Goal: Task Accomplishment & Management: Manage account settings

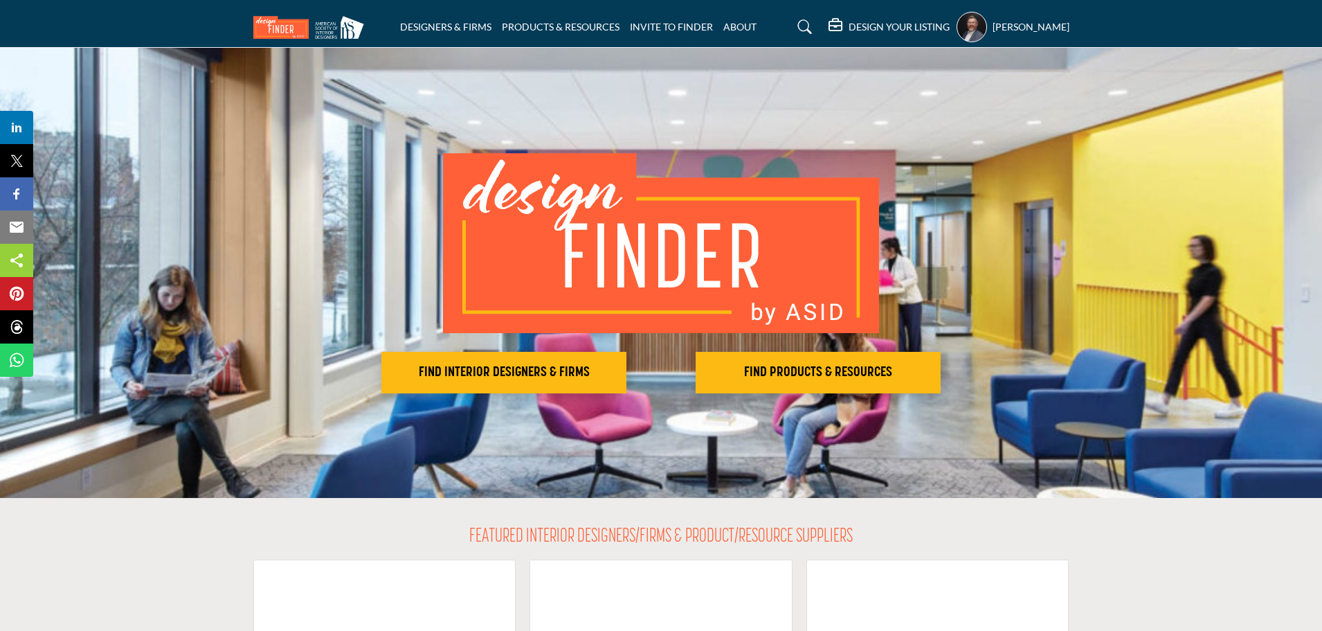
click at [809, 29] on icon at bounding box center [805, 27] width 14 height 14
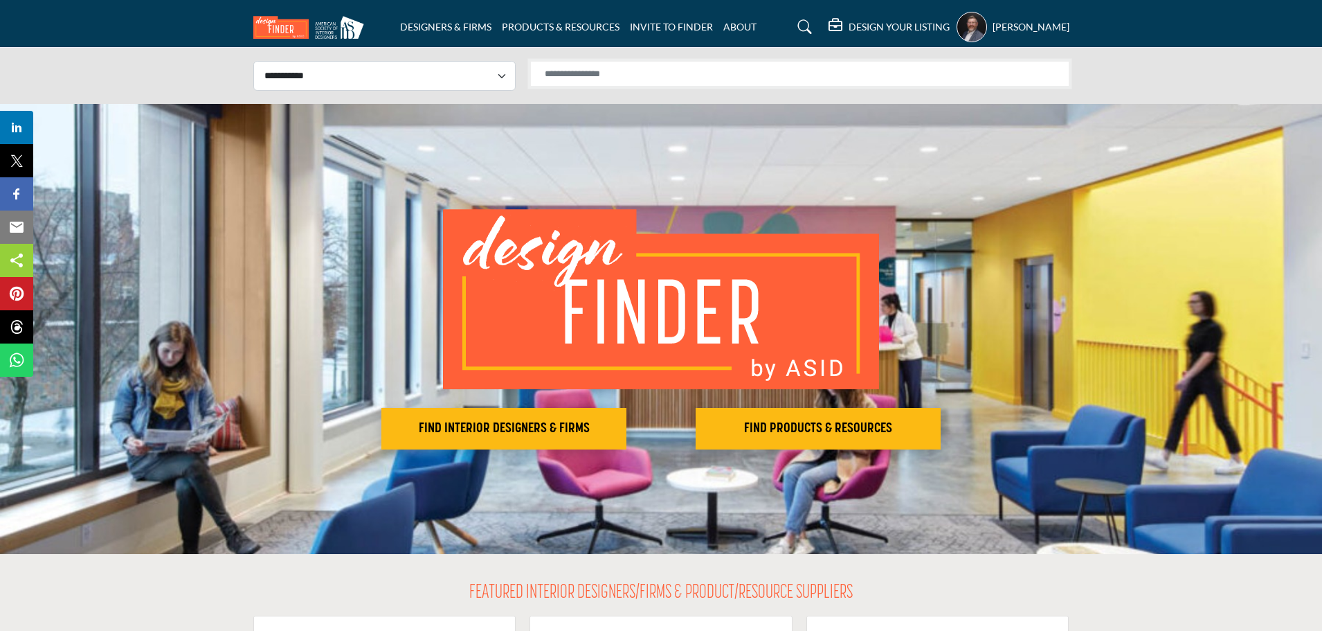
click at [709, 78] on input "Search Solutions" at bounding box center [799, 74] width 539 height 26
type input "****"
click at [913, 78] on input "****" at bounding box center [799, 74] width 539 height 26
click at [804, 76] on input "****" at bounding box center [799, 74] width 539 height 26
click at [476, 82] on select "**********" at bounding box center [384, 76] width 262 height 30
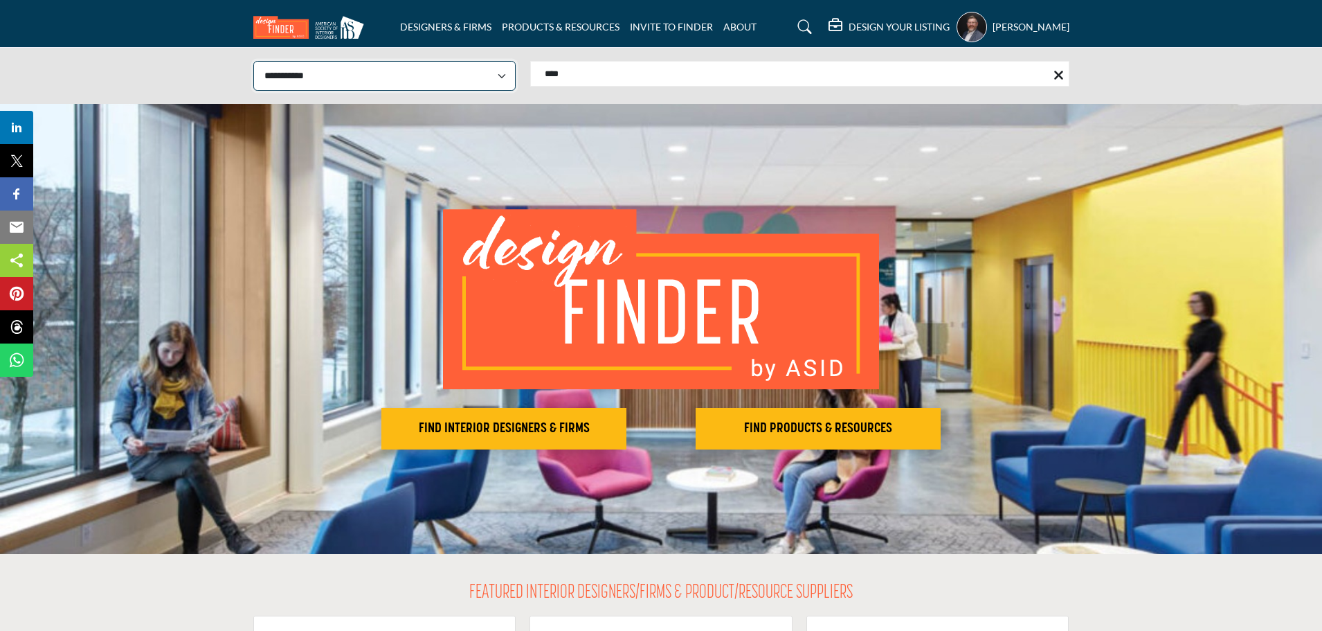
select select "**********"
click at [253, 61] on select "**********" at bounding box center [384, 76] width 262 height 30
click at [617, 81] on input "****" at bounding box center [799, 74] width 539 height 26
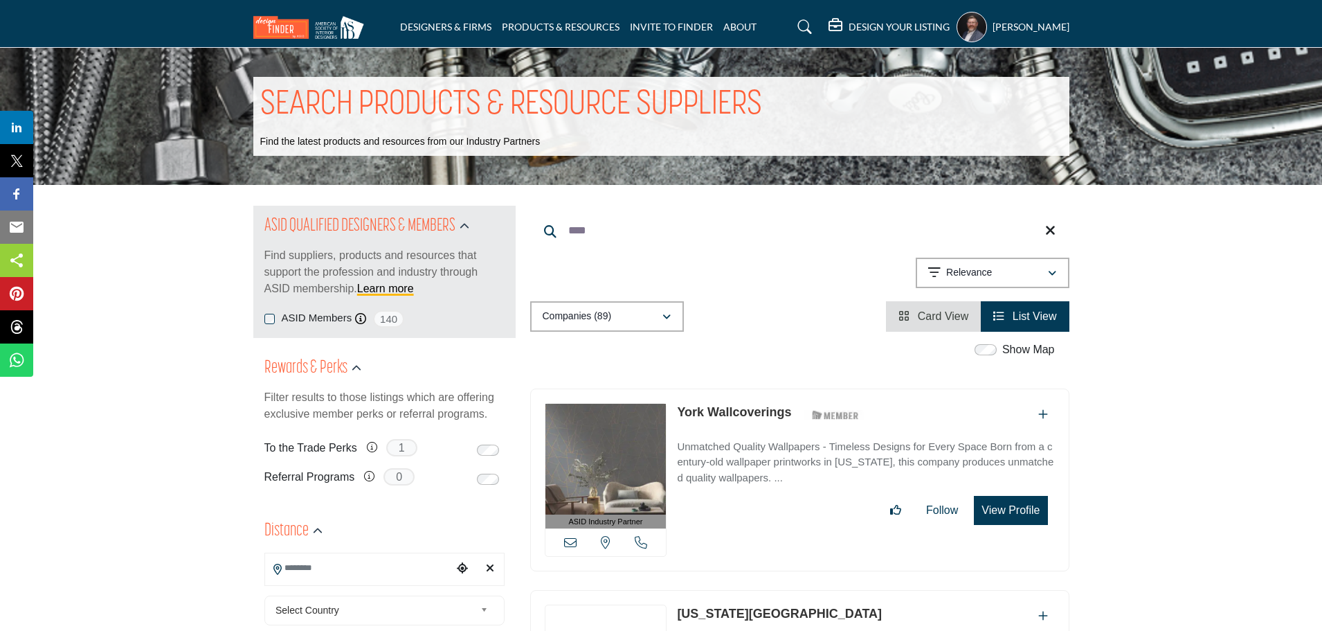
click at [741, 412] on link "York Wallcoverings" at bounding box center [734, 412] width 114 height 14
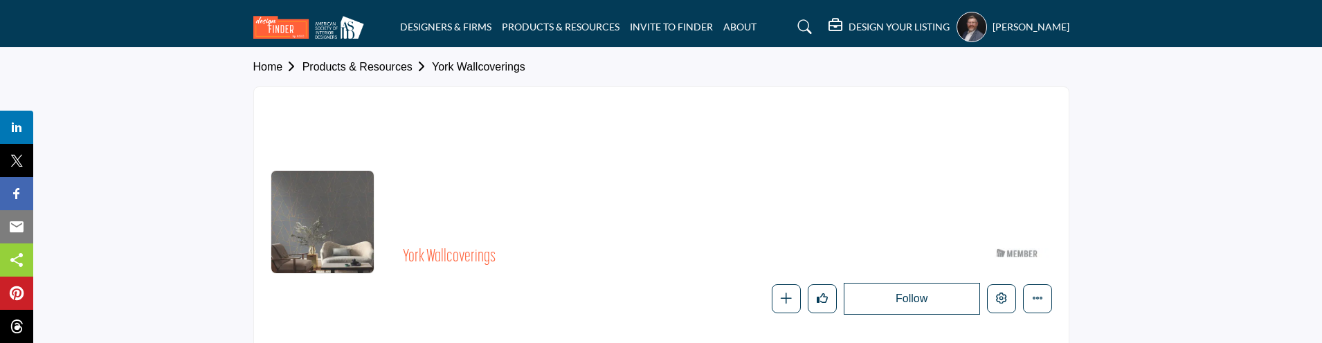
click at [222, 125] on section "Home Products & Resources York Wallcoverings York Wallcoverings ASID Member who…" at bounding box center [661, 211] width 1322 height 327
click at [829, 123] on div at bounding box center [661, 156] width 815 height 138
click at [1306, 142] on section "Home Products & Resources York Wallcoverings York Wallcoverings ASID Member who…" at bounding box center [661, 211] width 1322 height 327
click at [1004, 296] on icon "Edit company" at bounding box center [1001, 298] width 11 height 11
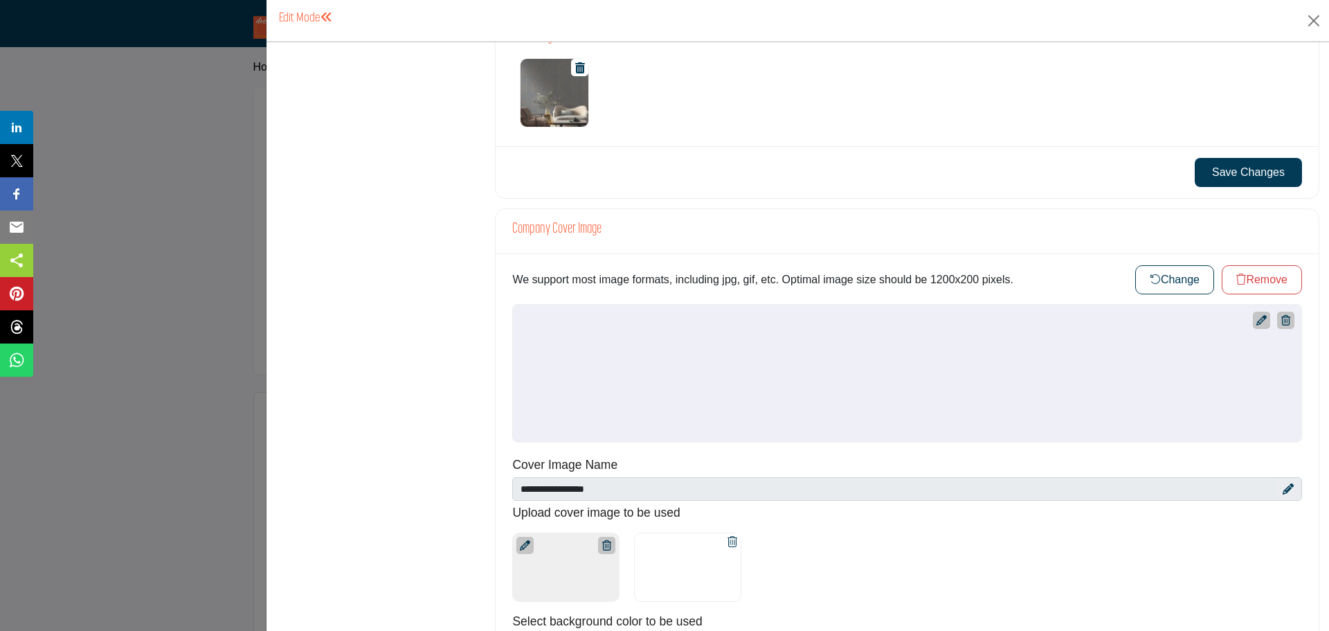
scroll to position [623, 0]
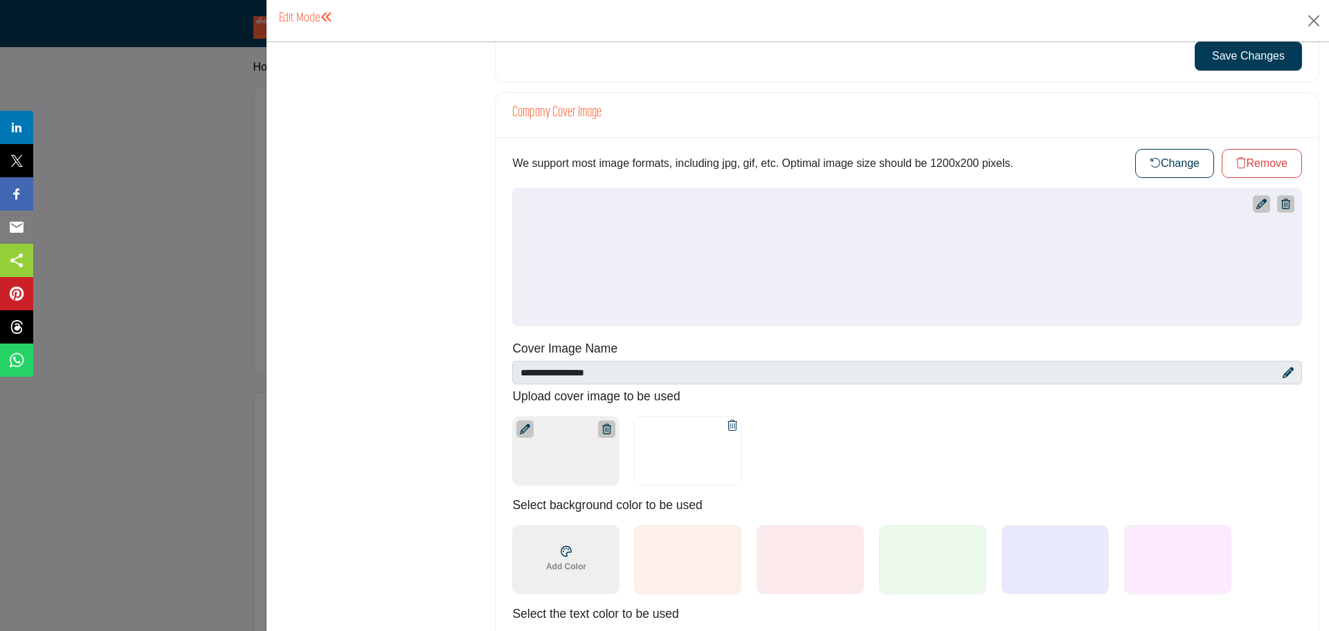
click at [1256, 210] on div at bounding box center [1261, 203] width 17 height 17
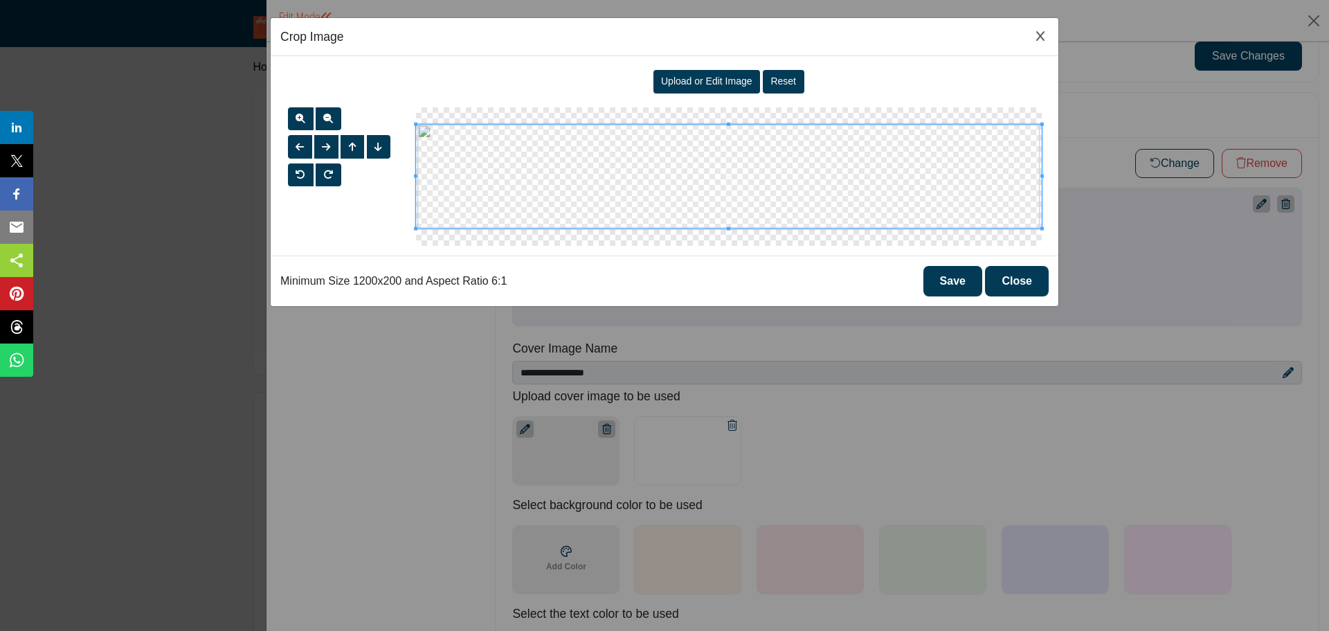
click at [730, 79] on span "Upload or Edit Image" at bounding box center [706, 80] width 91 height 11
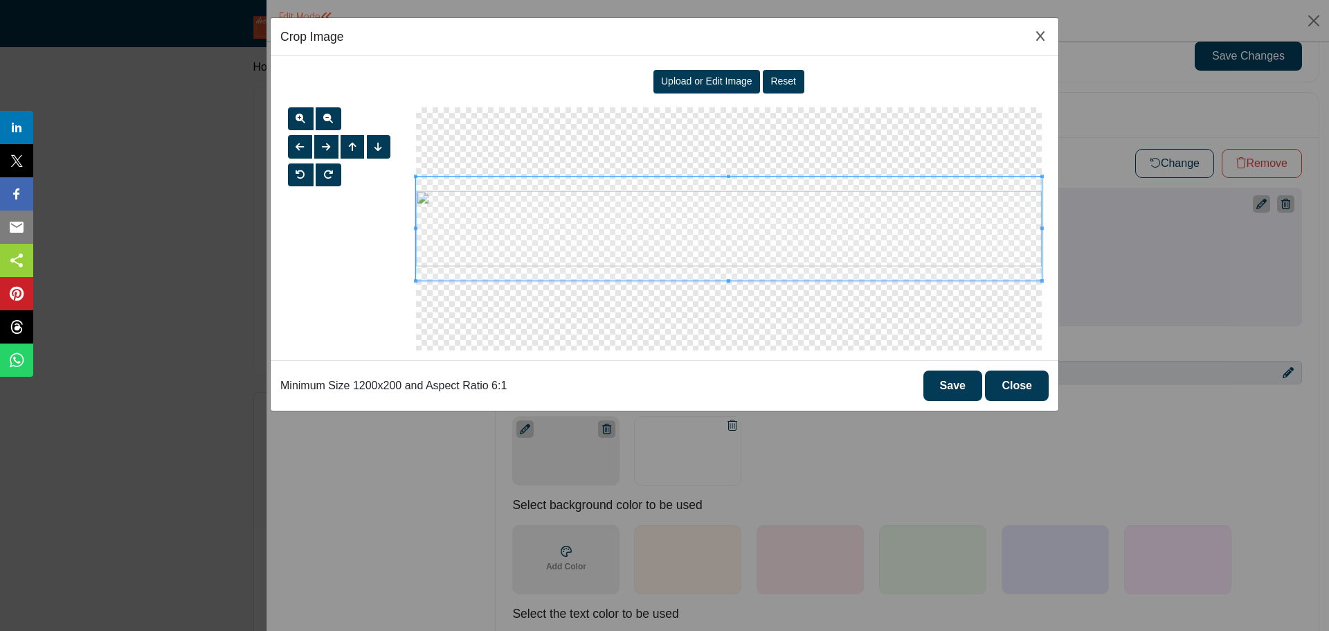
click at [954, 394] on button "Save" at bounding box center [952, 385] width 59 height 30
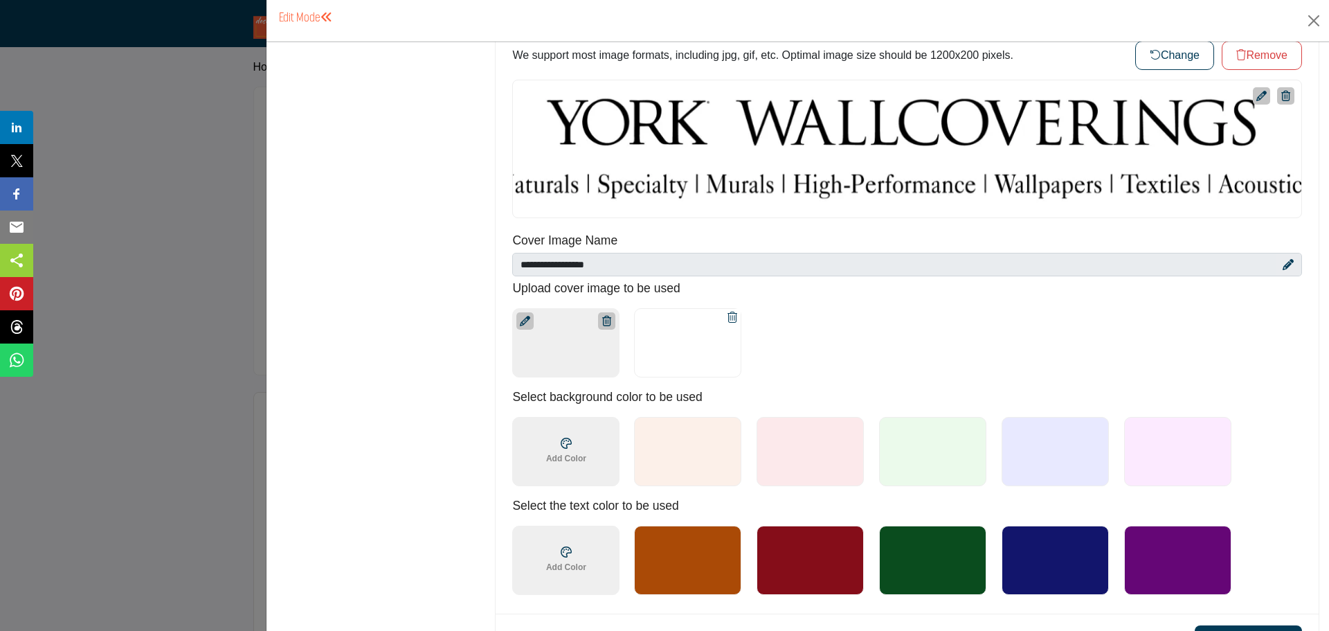
scroll to position [900, 0]
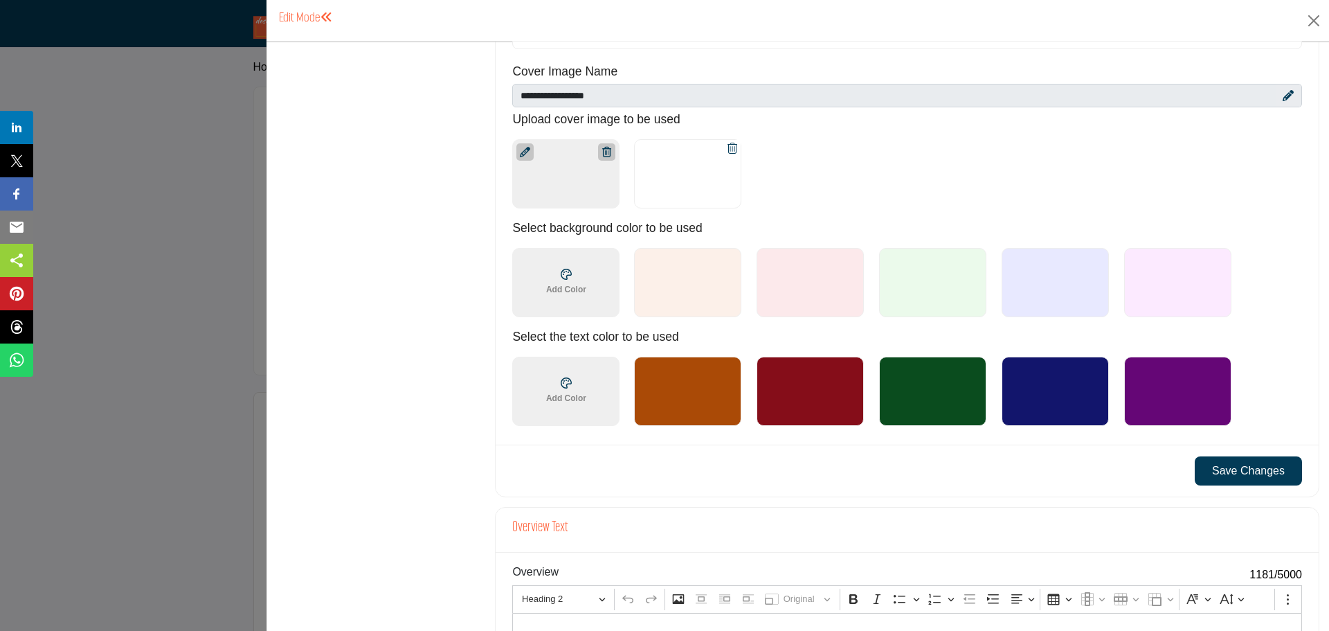
click at [1225, 475] on button "Save Changes" at bounding box center [1248, 470] width 107 height 29
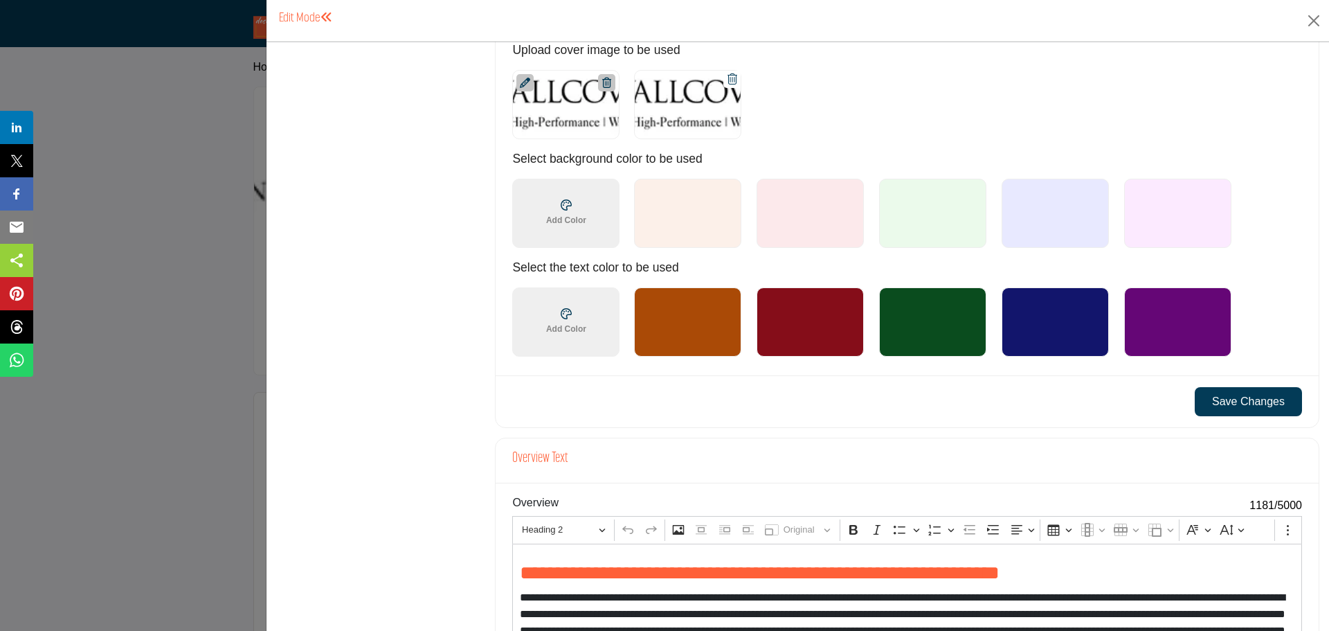
scroll to position [623, 0]
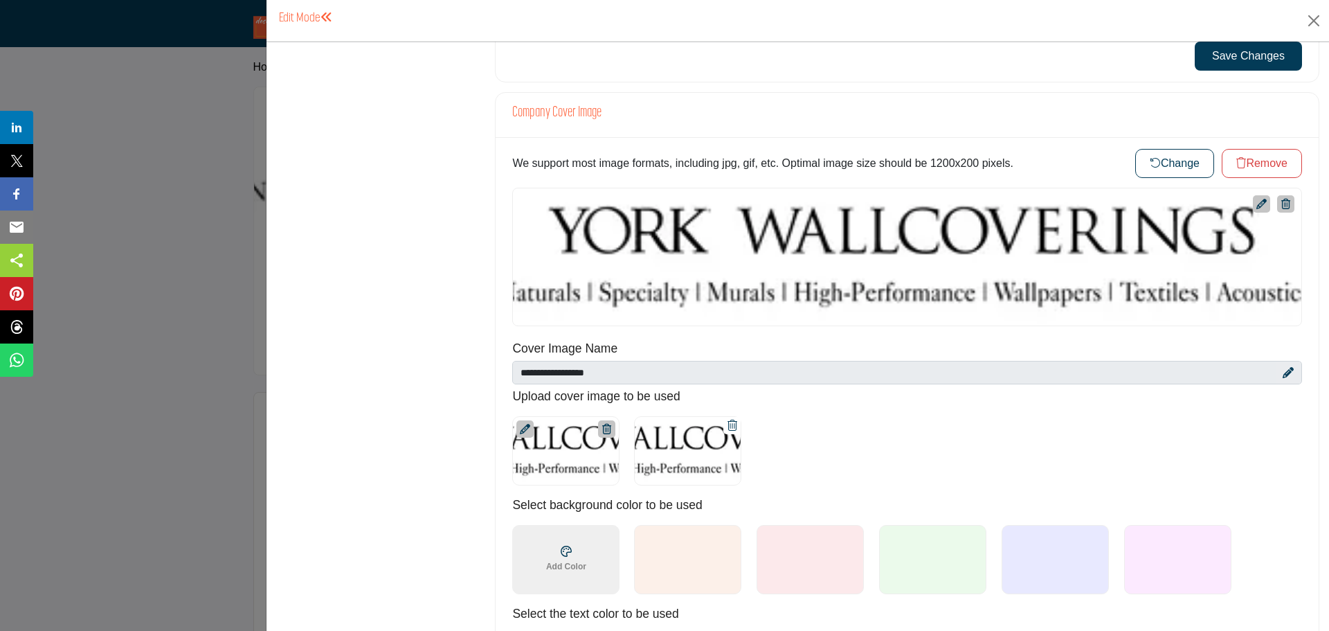
click at [683, 446] on div at bounding box center [687, 450] width 107 height 69
click at [685, 445] on div at bounding box center [687, 450] width 107 height 69
click at [994, 253] on div "York Wallcoverings" at bounding box center [907, 257] width 790 height 138
click at [838, 251] on div "York Wallcoverings" at bounding box center [907, 257] width 790 height 138
click at [1172, 161] on button "Change" at bounding box center [1174, 163] width 79 height 29
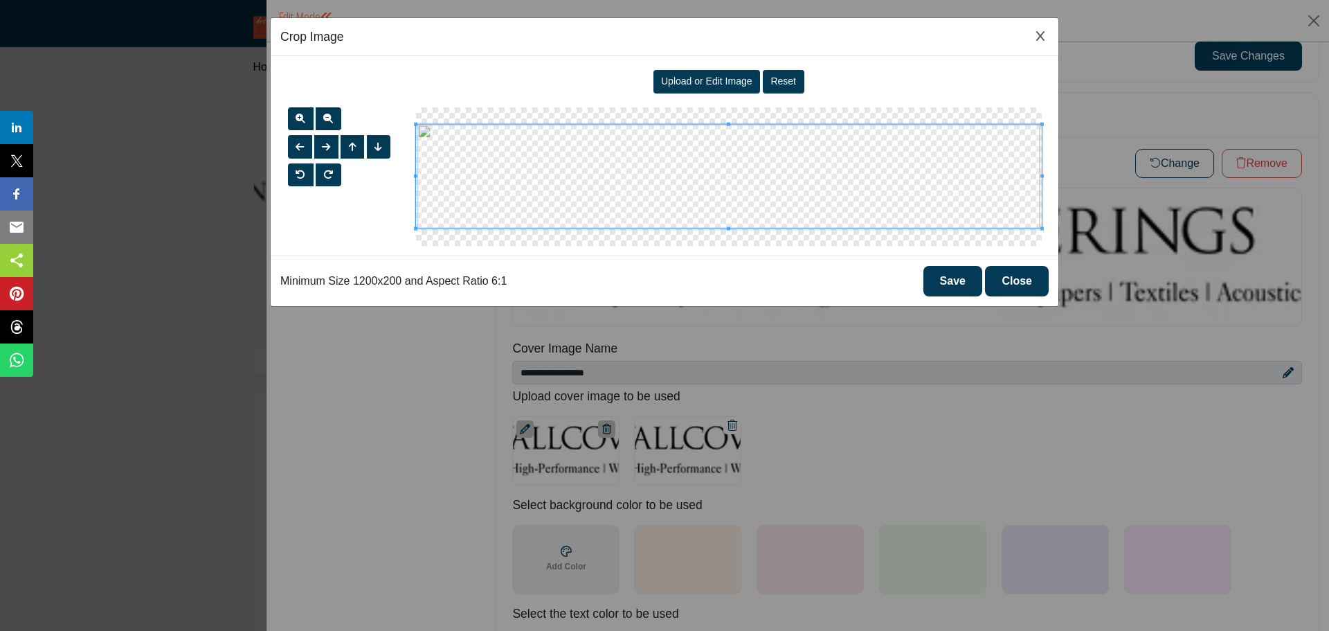
click at [718, 75] on span "Upload or Edit Image" at bounding box center [706, 80] width 91 height 11
click at [949, 280] on button "Save" at bounding box center [952, 281] width 59 height 30
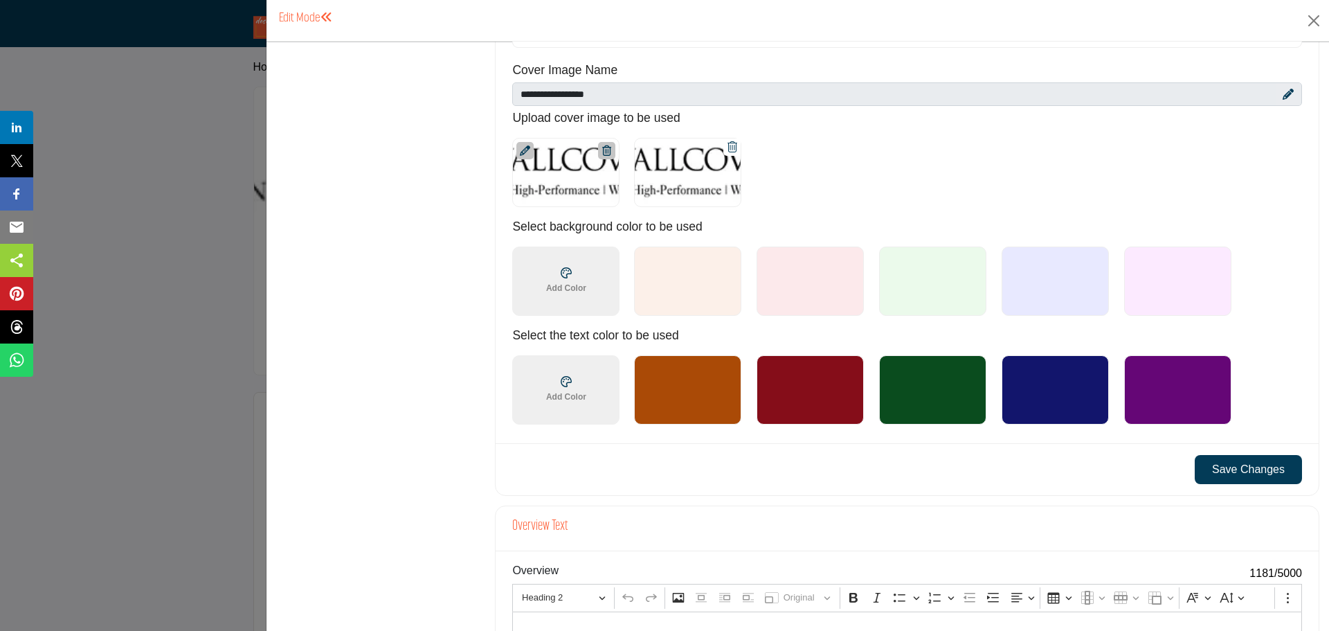
scroll to position [969, 0]
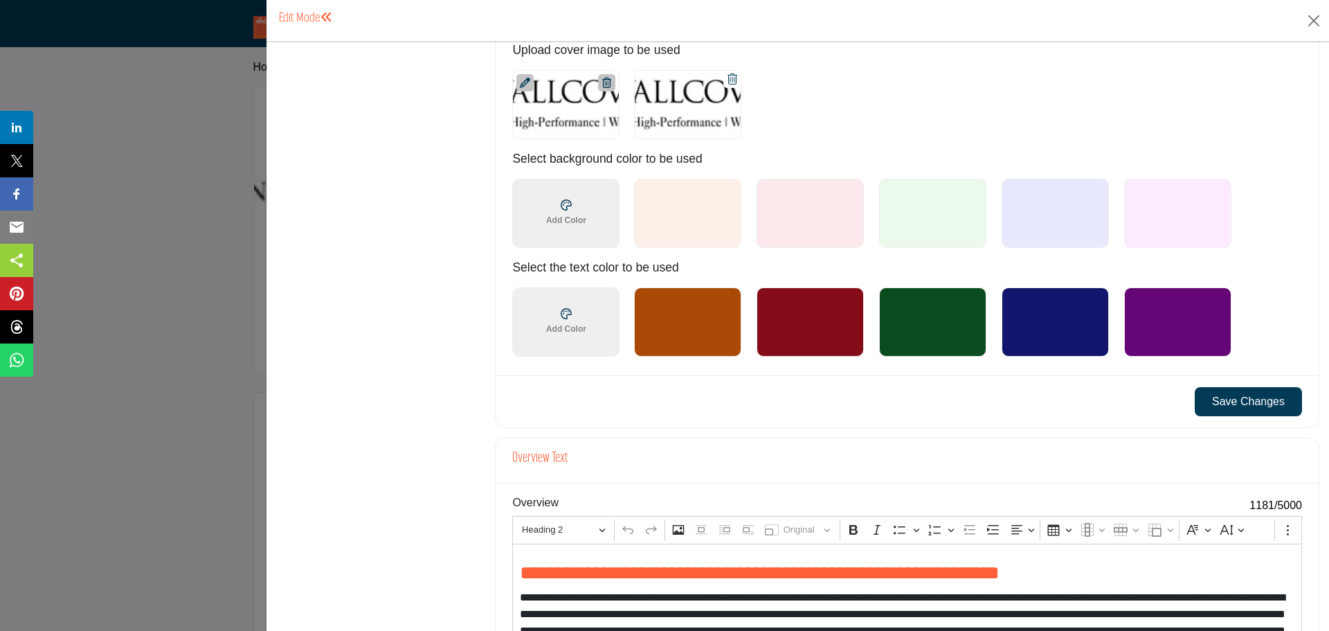
click at [1230, 401] on button "Save Changes" at bounding box center [1248, 401] width 107 height 29
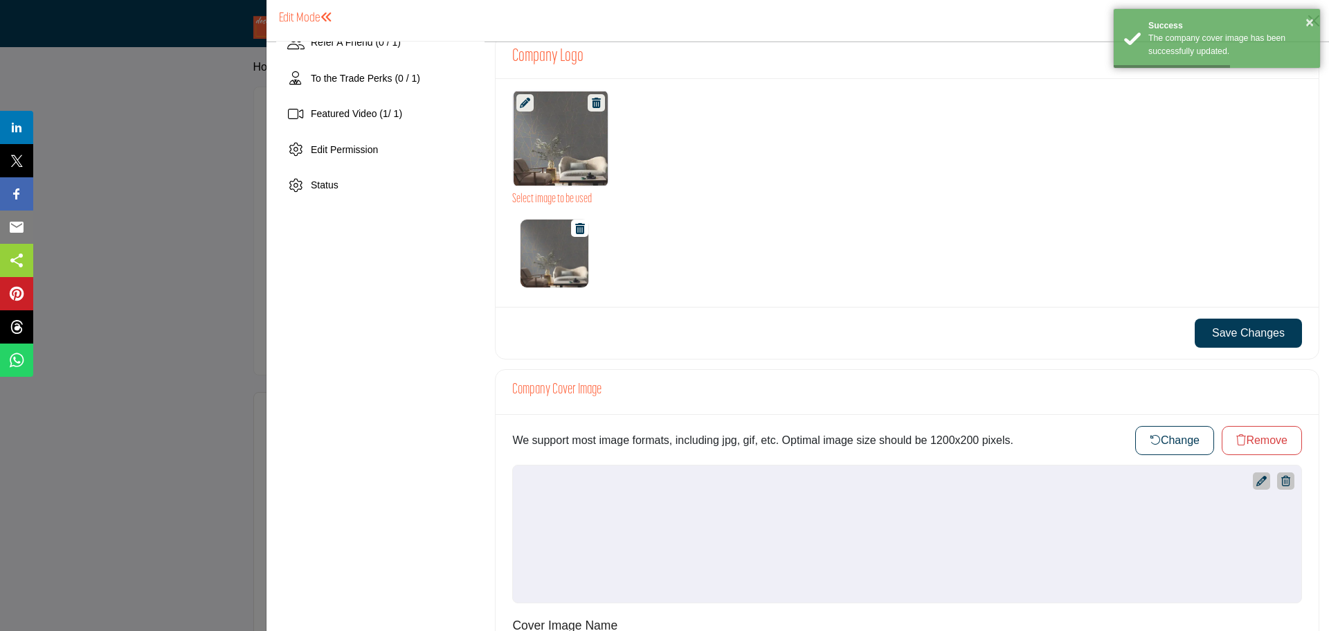
scroll to position [623, 0]
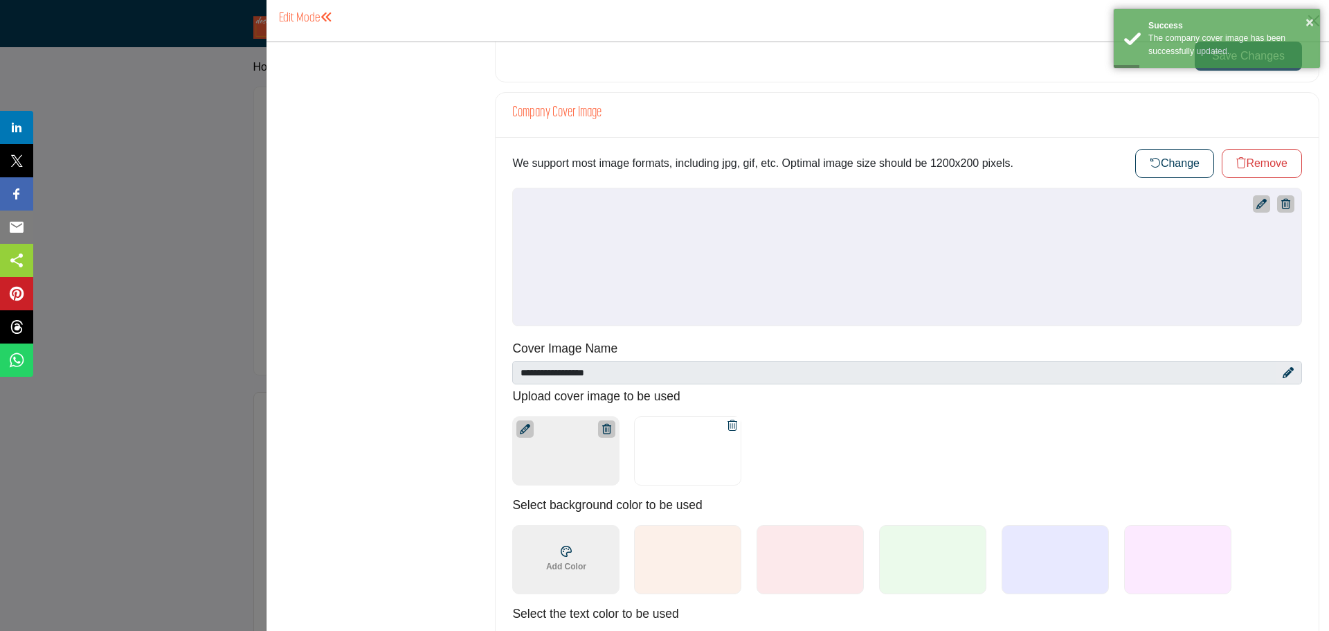
click at [606, 426] on icon at bounding box center [606, 429] width 9 height 10
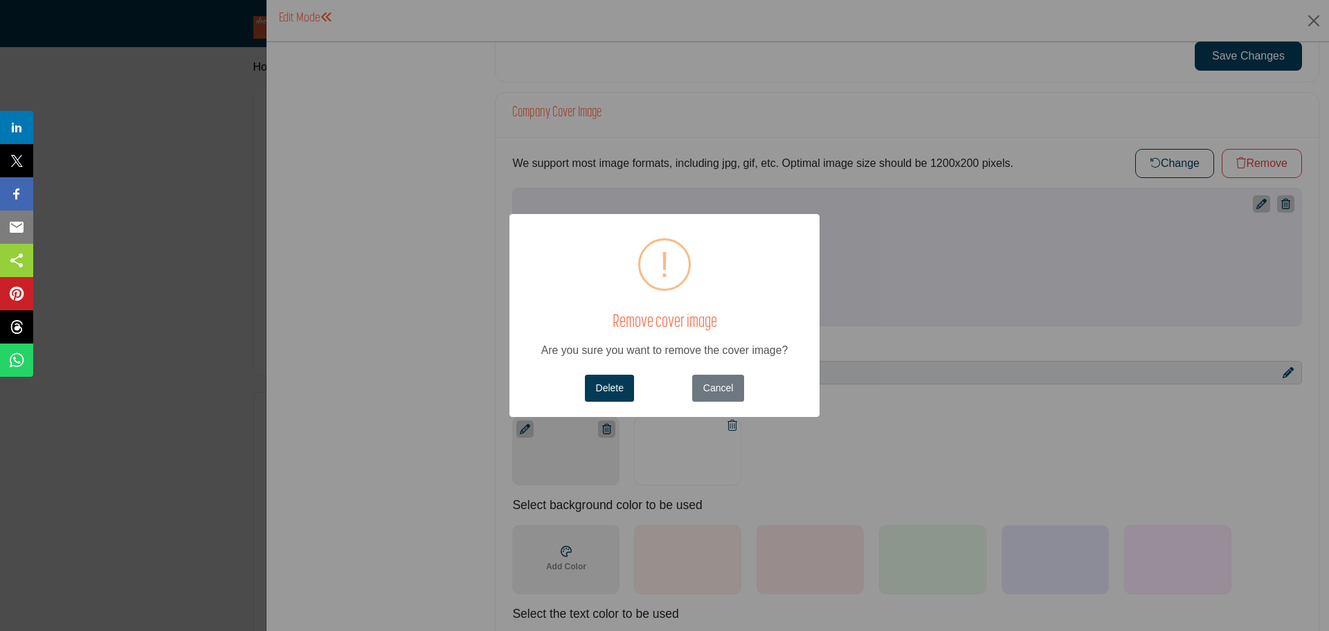
click at [608, 387] on button "Delete" at bounding box center [609, 387] width 49 height 27
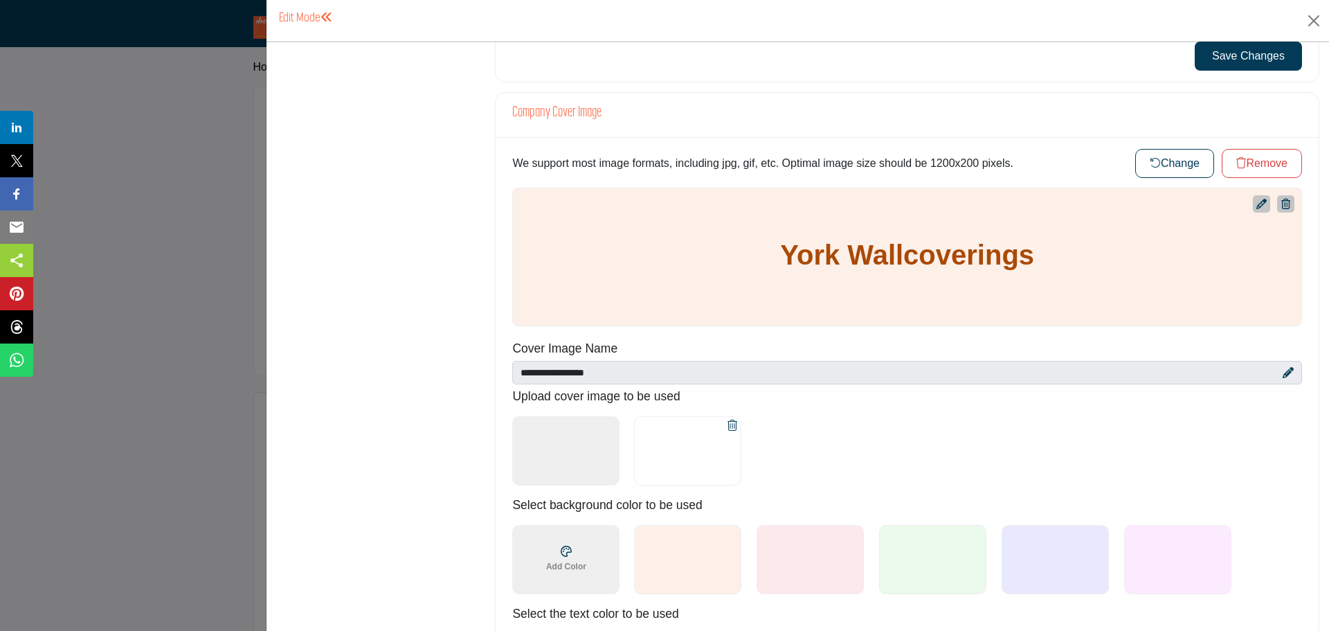
click at [728, 423] on icon at bounding box center [733, 424] width 10 height 11
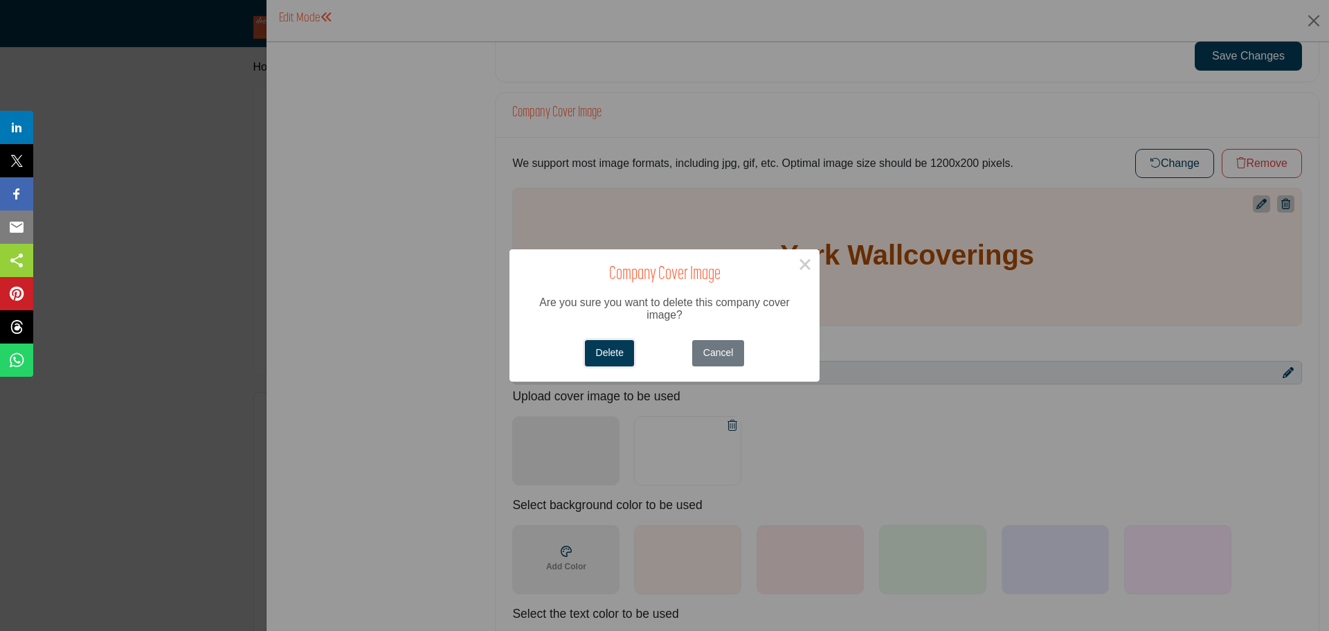
click at [611, 352] on button "Delete" at bounding box center [609, 353] width 49 height 27
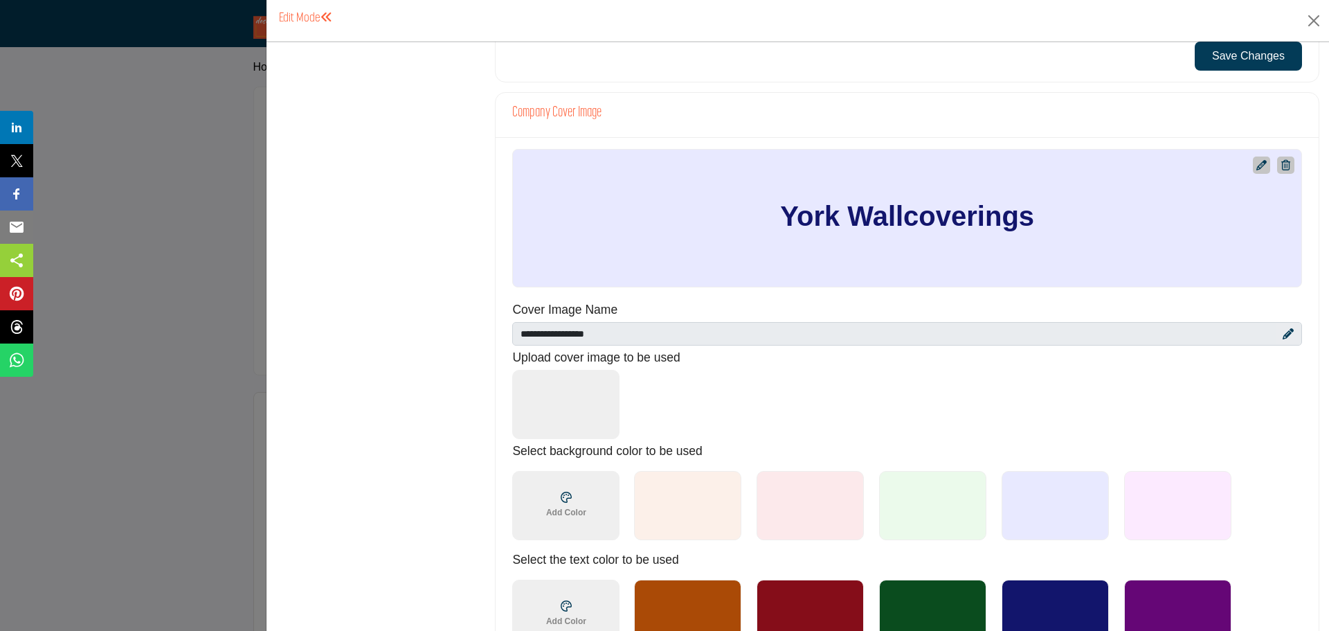
click at [1256, 168] on icon at bounding box center [1261, 165] width 10 height 10
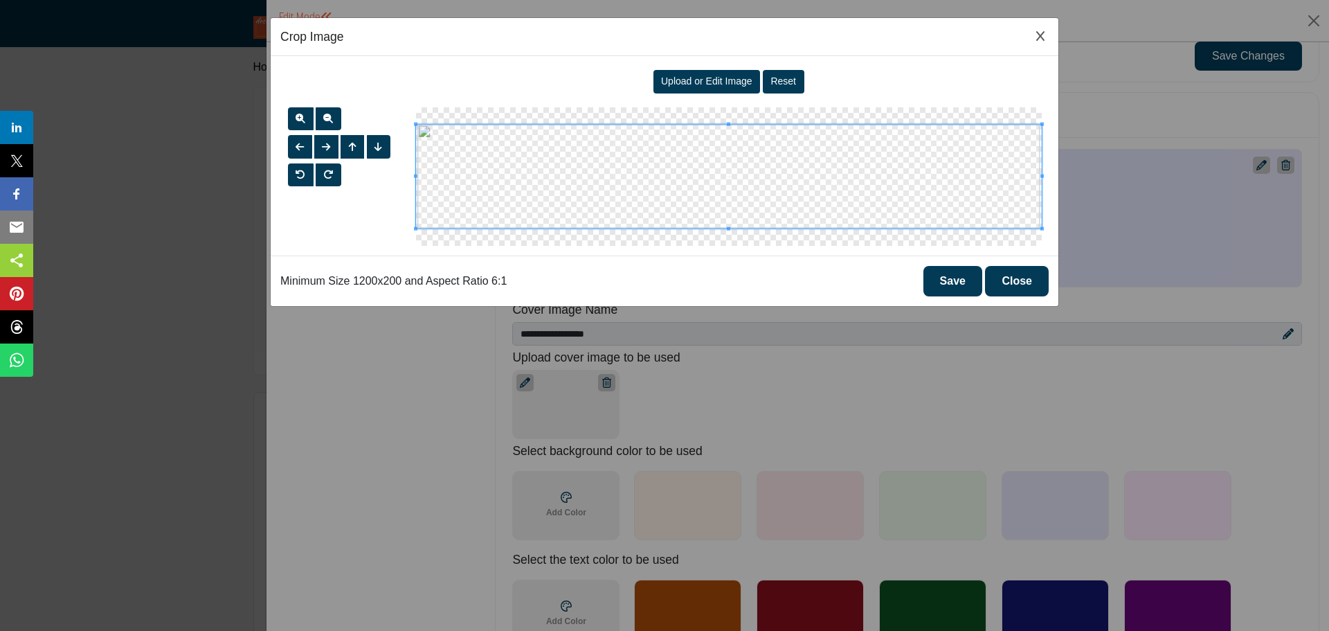
click at [1038, 35] on icon "Close Image Upload Modal" at bounding box center [1040, 35] width 8 height 11
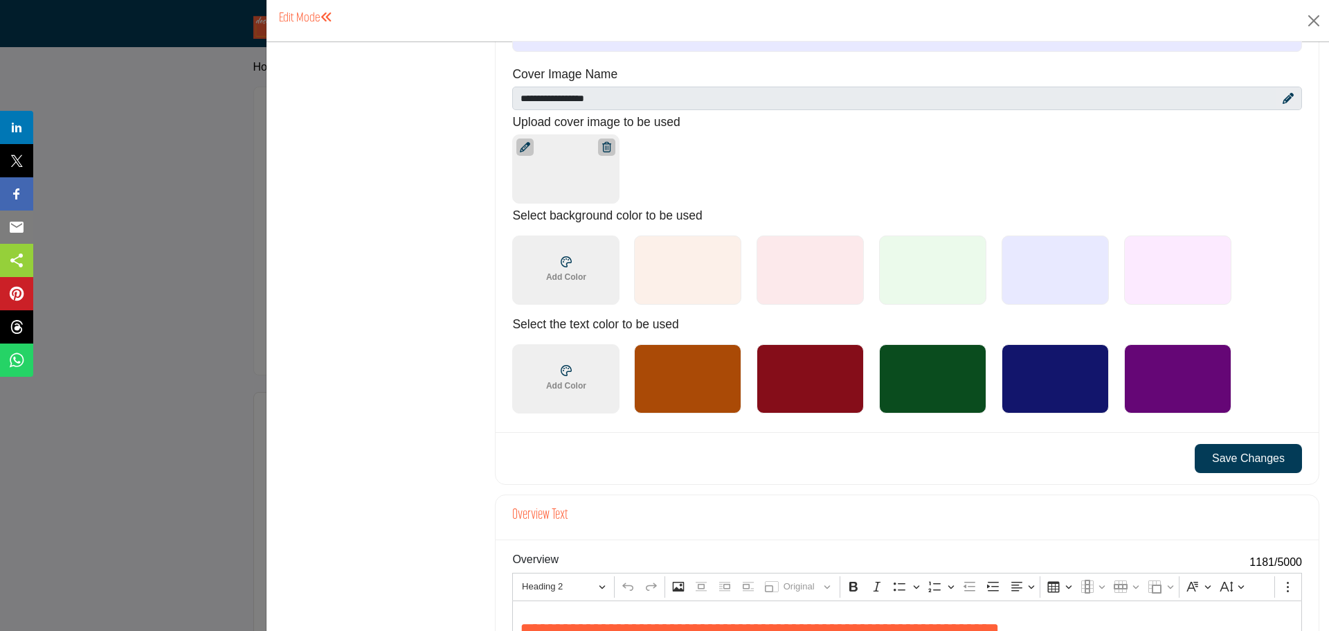
scroll to position [969, 0]
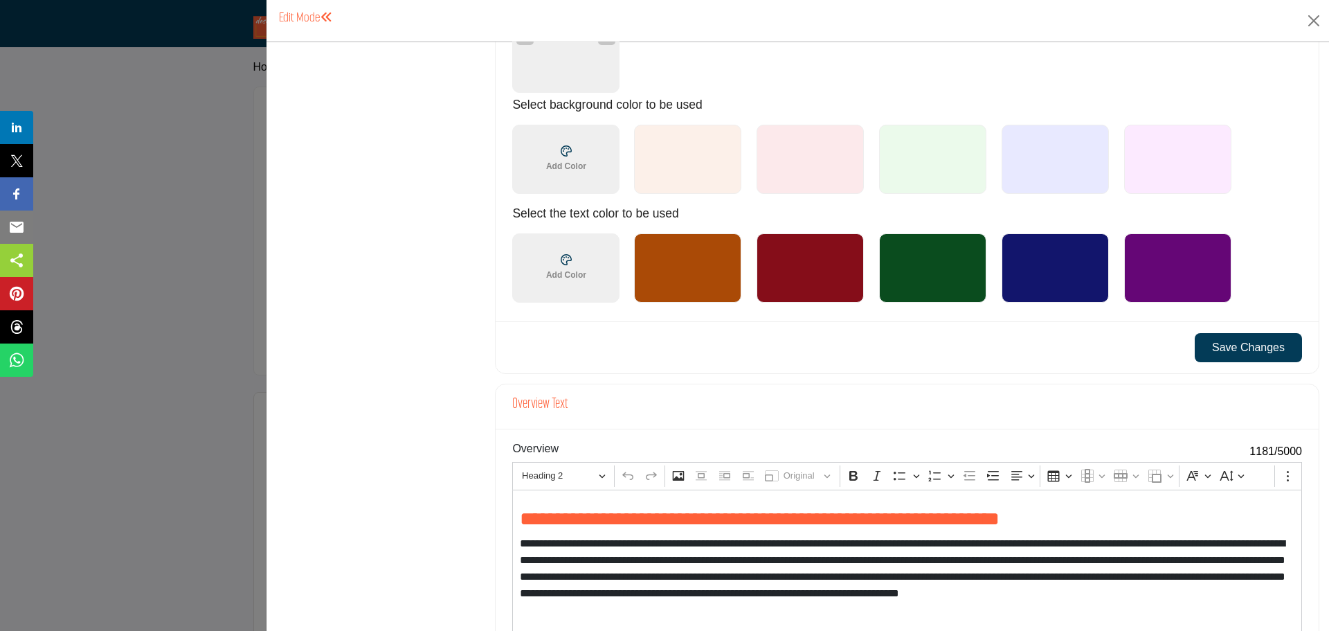
click at [1240, 345] on button "Save Changes" at bounding box center [1248, 347] width 107 height 29
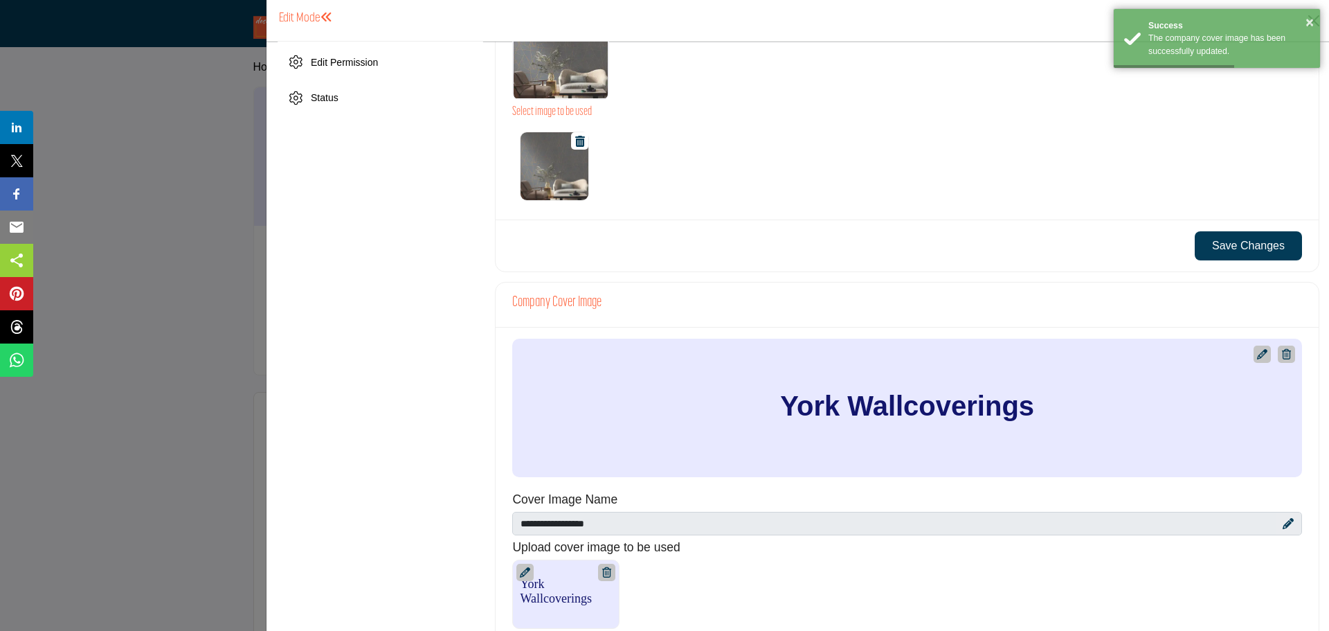
scroll to position [623, 0]
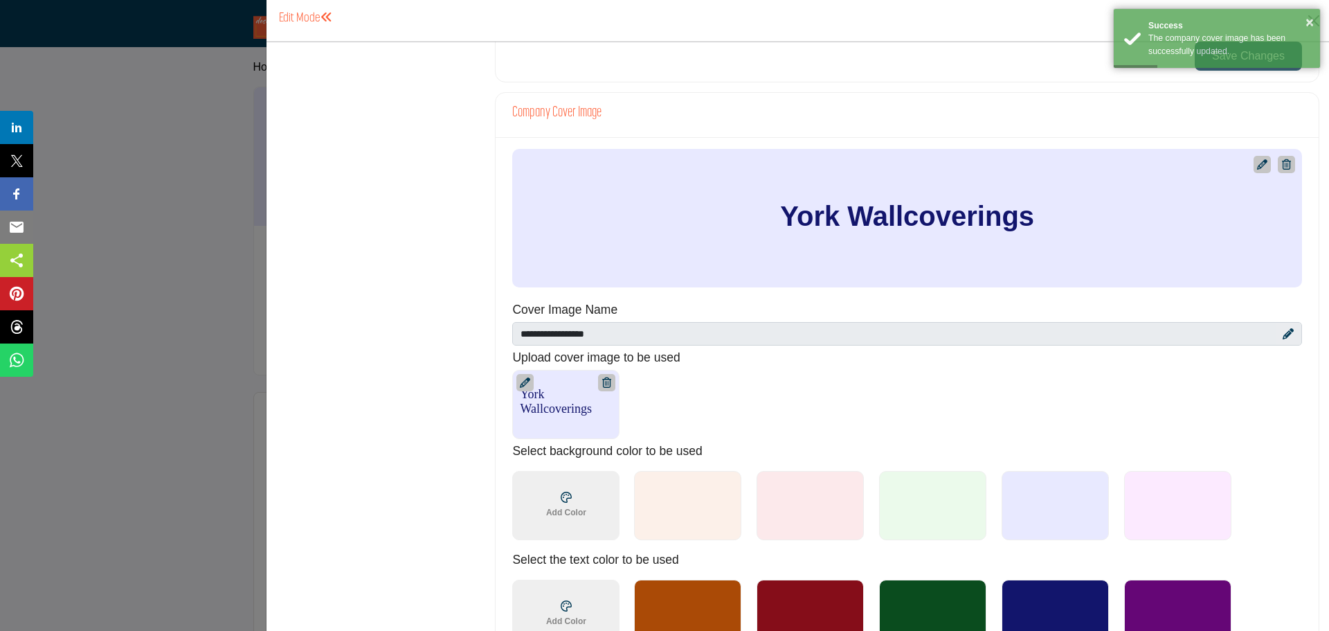
click at [1257, 162] on icon at bounding box center [1262, 164] width 10 height 10
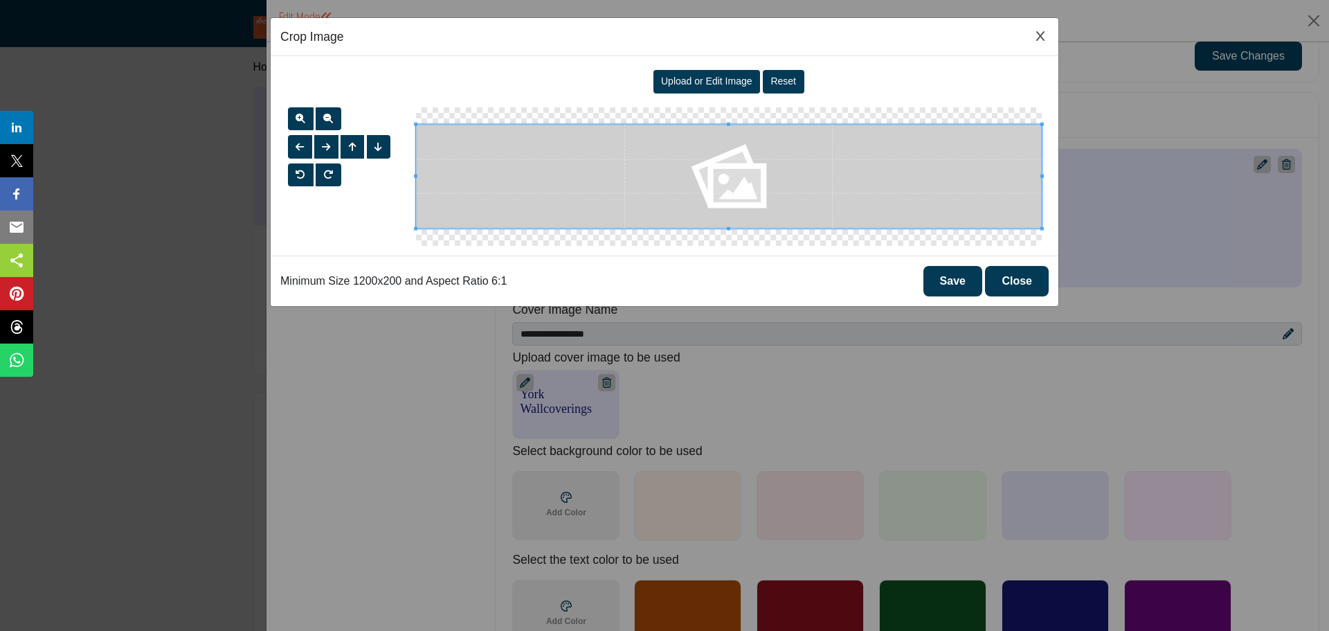
click at [683, 75] on div "Upload or Edit Image" at bounding box center [706, 82] width 107 height 24
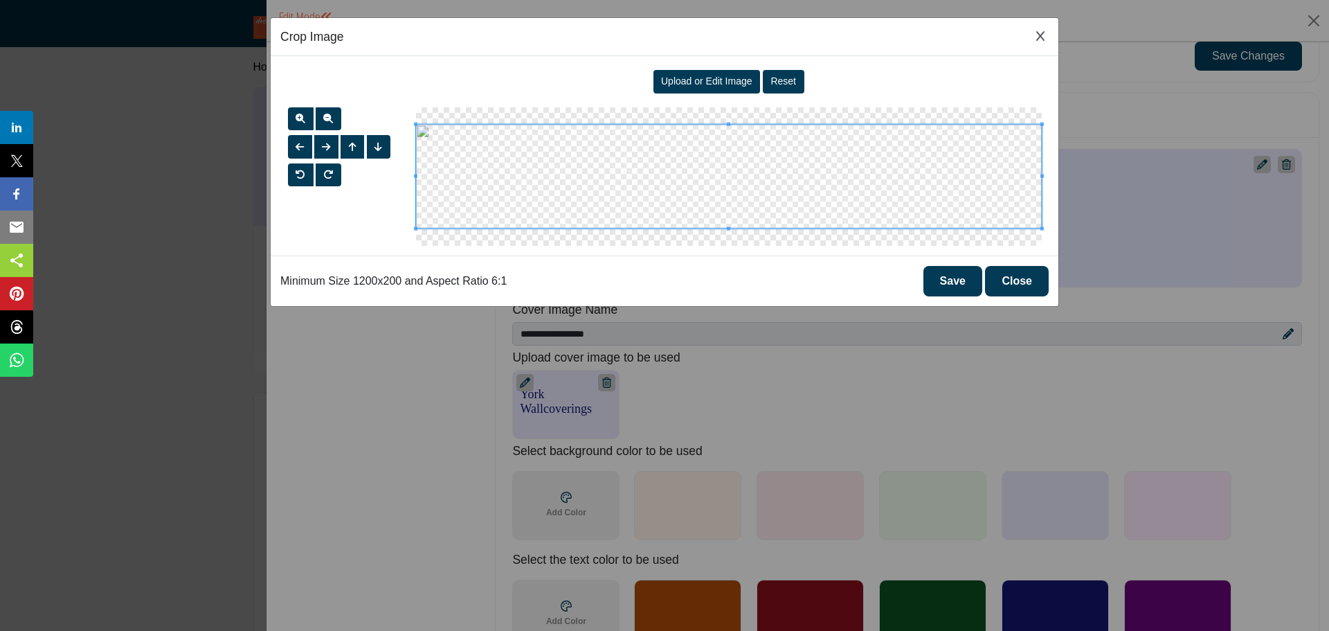
click at [952, 276] on button "Save" at bounding box center [952, 281] width 59 height 30
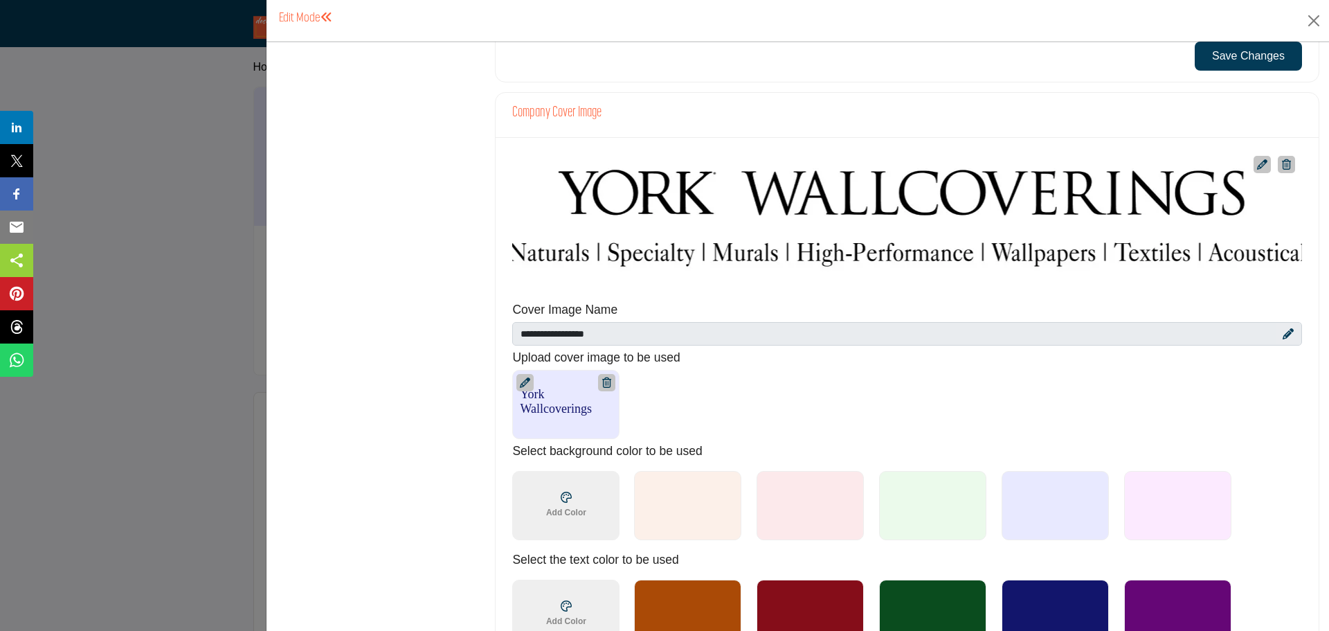
scroll to position [900, 0]
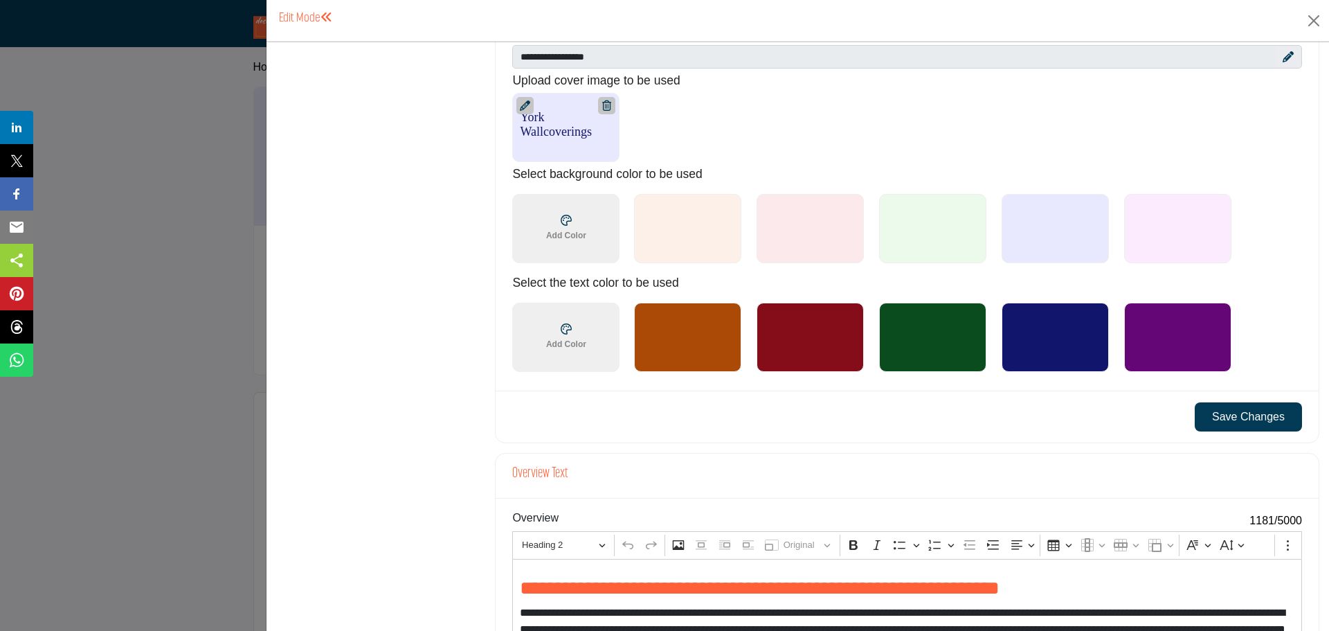
click at [1206, 421] on button "Save Changes" at bounding box center [1248, 416] width 107 height 29
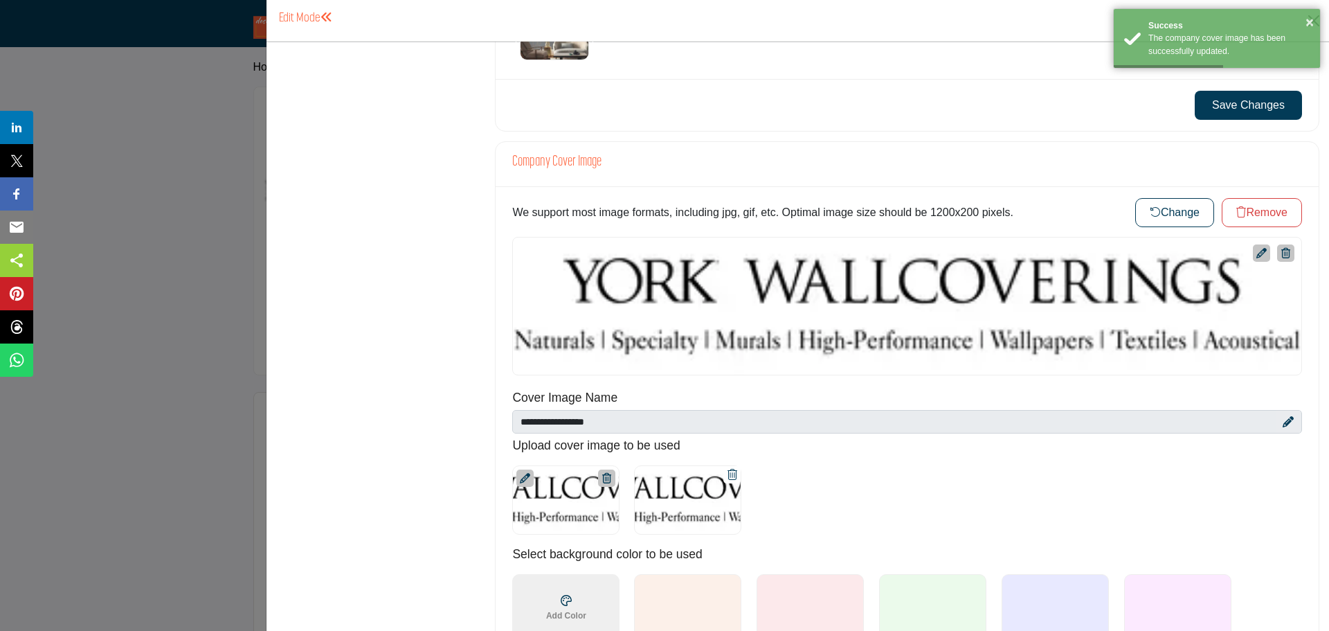
scroll to position [761, 0]
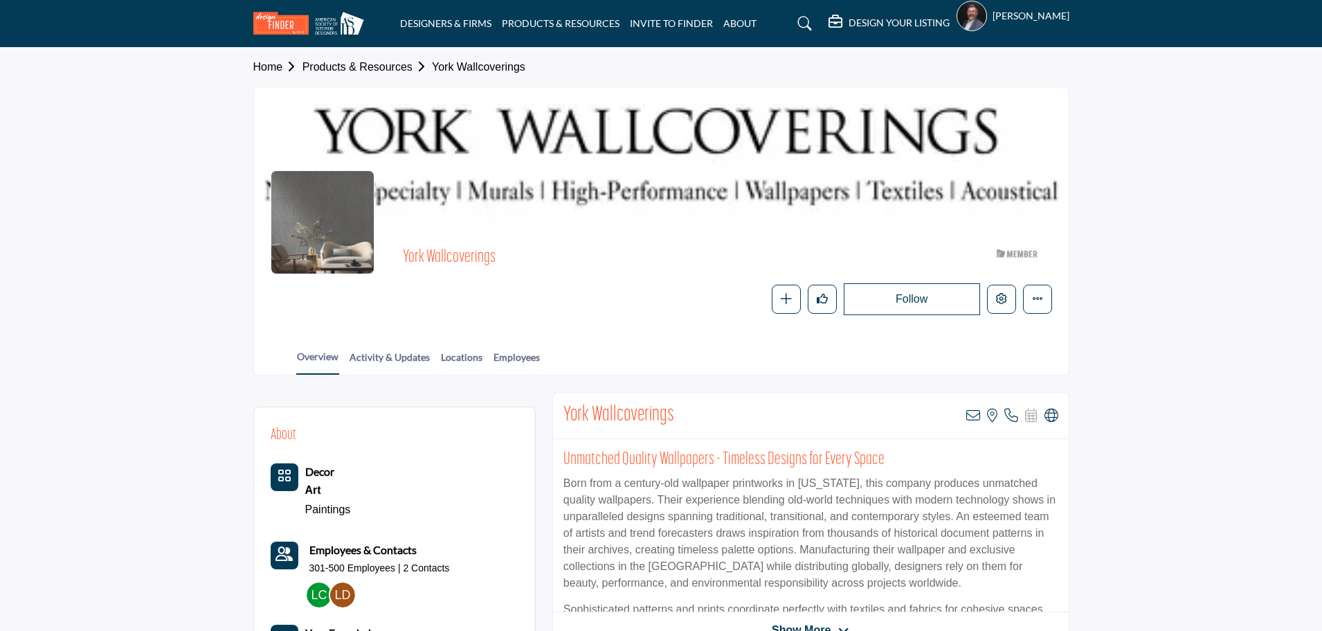
drag, startPoint x: 658, startPoint y: 161, endPoint x: 59, endPoint y: 216, distance: 601.3
click at [177, 192] on section "Home Products & Resources York Wallcoverings York Wallcoverings ASID Member who…" at bounding box center [661, 211] width 1322 height 327
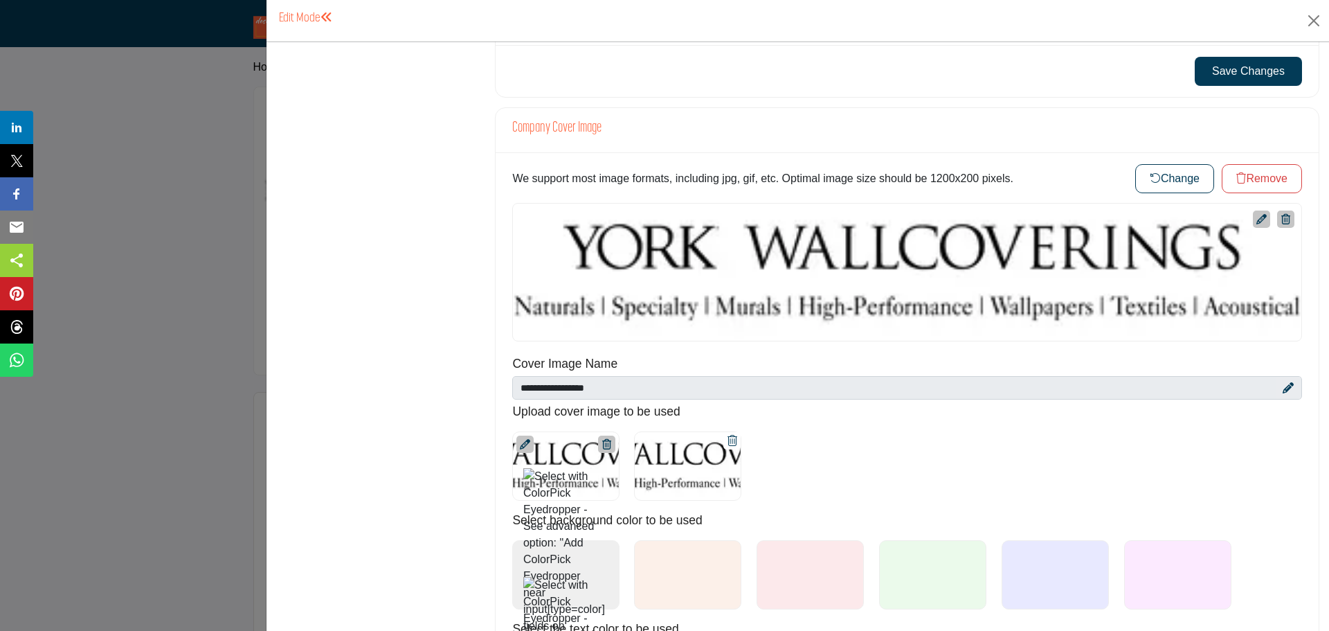
scroll to position [623, 0]
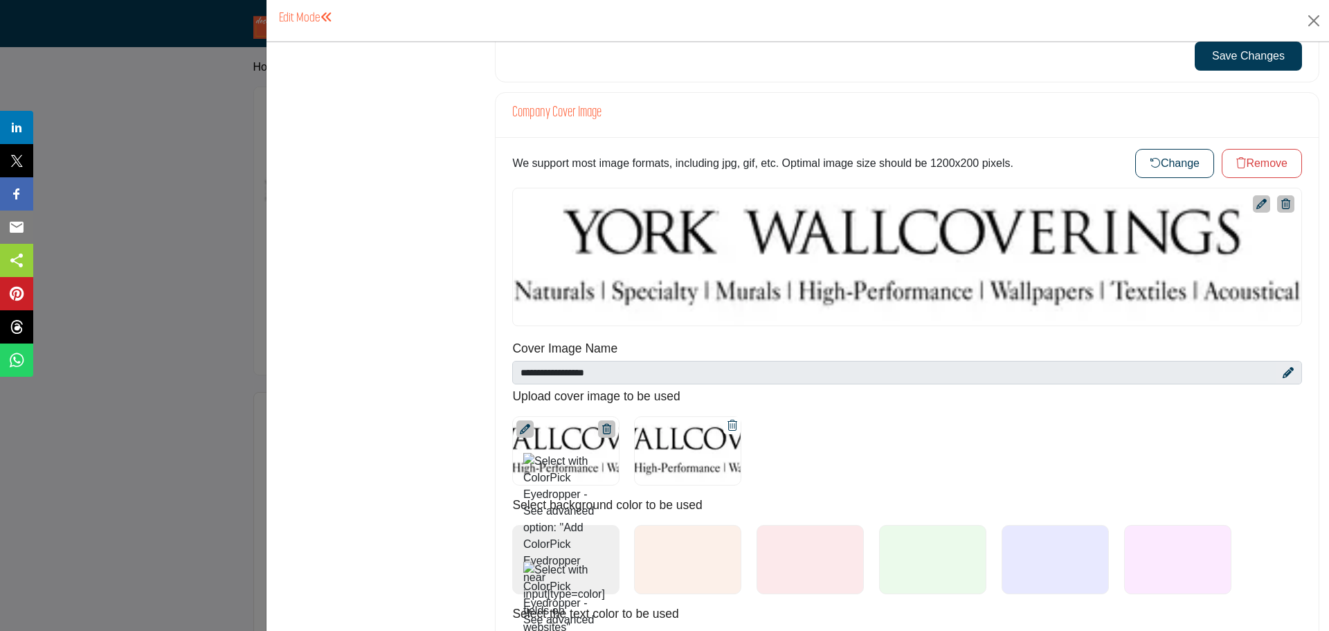
click at [696, 433] on div at bounding box center [687, 450] width 107 height 69
click at [692, 442] on div at bounding box center [687, 450] width 107 height 69
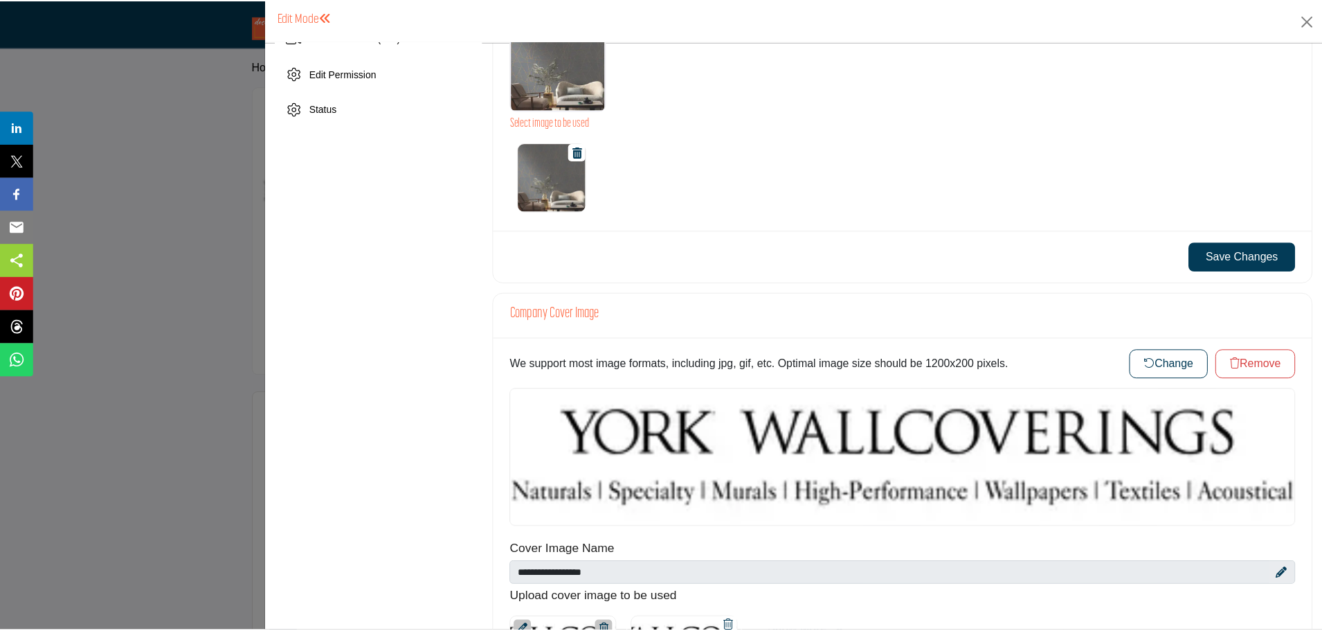
scroll to position [554, 0]
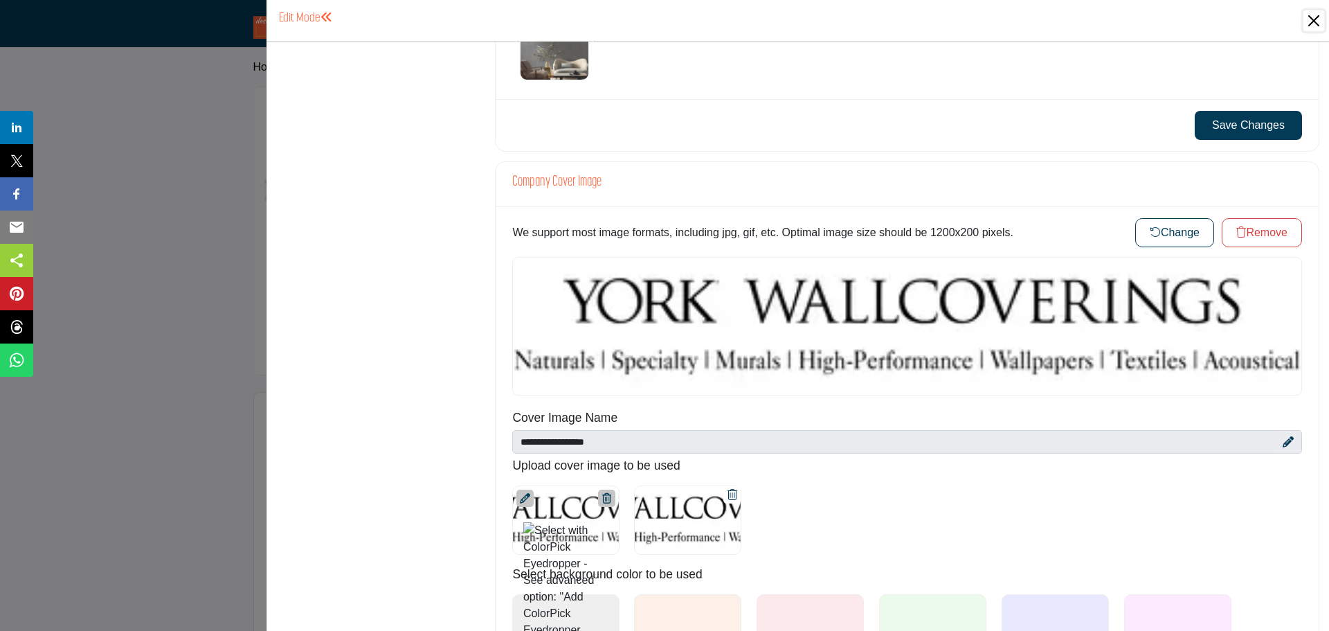
click at [1305, 20] on button "Close" at bounding box center [1313, 20] width 21 height 21
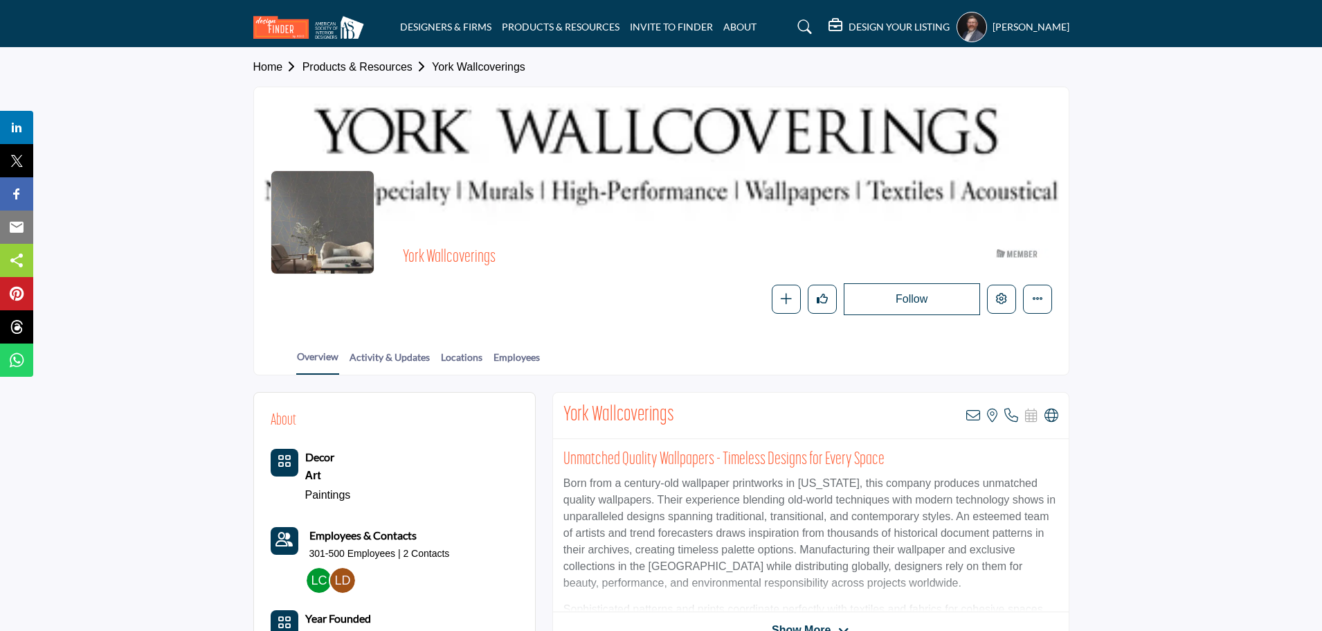
drag, startPoint x: 572, startPoint y: 139, endPoint x: 211, endPoint y: 130, distance: 360.8
click at [211, 130] on section "Home Products & Resources York Wallcoverings York Wallcoverings ASID Member who…" at bounding box center [661, 211] width 1322 height 327
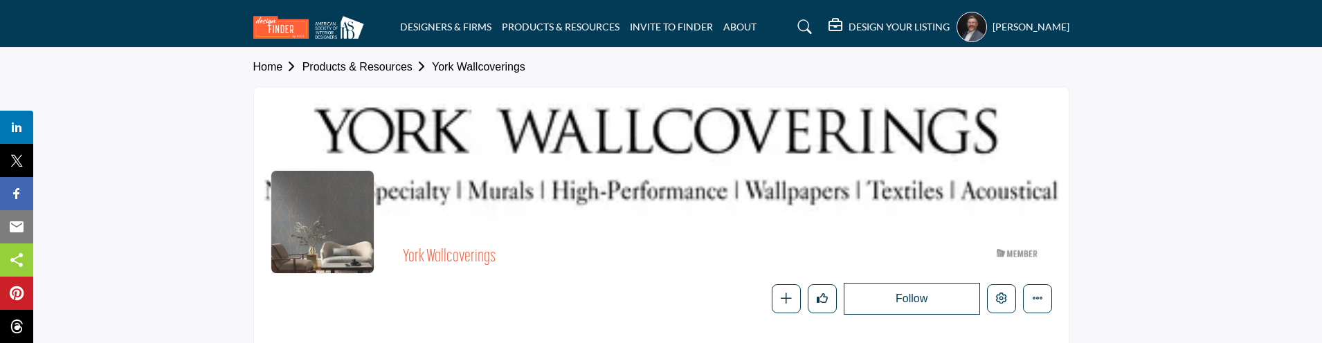
click at [1193, 292] on section "Home Products & Resources York Wallcoverings York Wallcoverings ASID Member who…" at bounding box center [661, 211] width 1322 height 327
click at [93, 111] on section "Home Products & Resources York Wallcoverings York Wallcoverings ASID Member who…" at bounding box center [661, 211] width 1322 height 327
